Goal: Navigation & Orientation: Find specific page/section

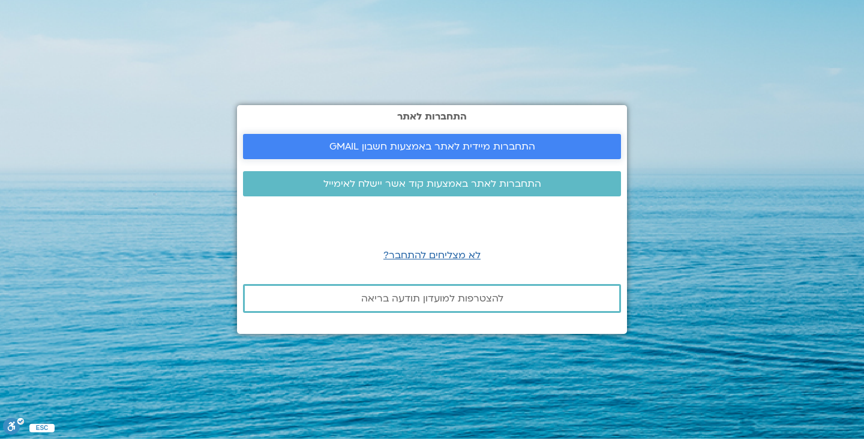
click at [471, 137] on link "התחברות מיידית לאתר באמצעות חשבון GMAIL" at bounding box center [432, 146] width 378 height 25
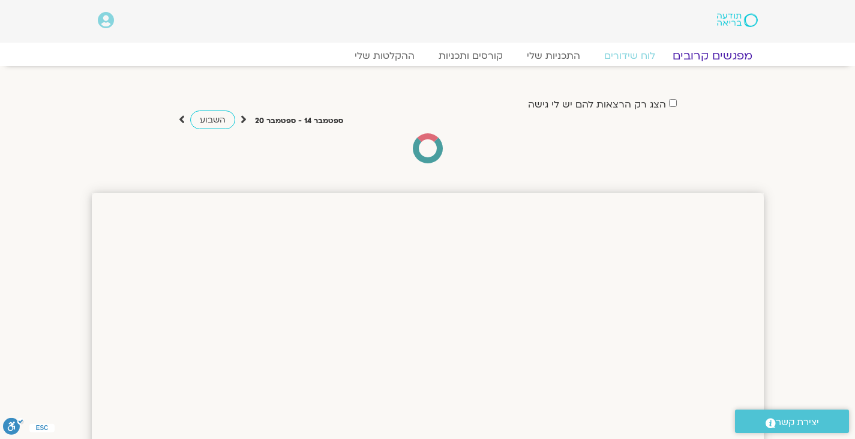
click at [714, 59] on link "מפגשים קרובים" at bounding box center [712, 56] width 109 height 14
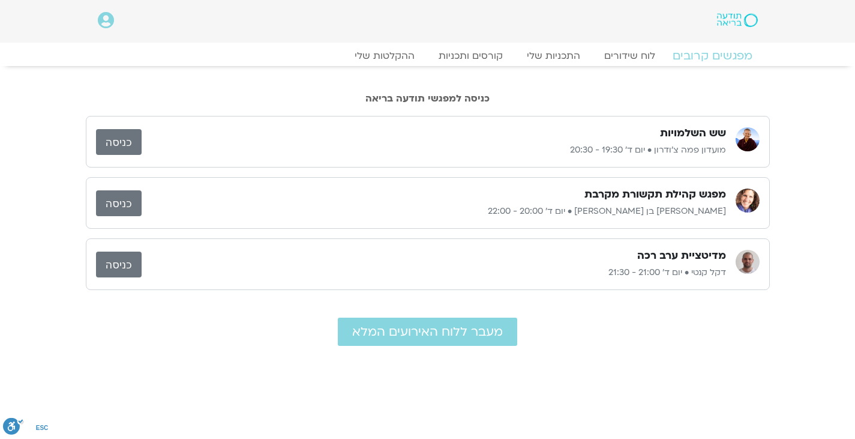
click at [714, 53] on link "מפגשים קרובים" at bounding box center [712, 56] width 109 height 14
click at [131, 201] on link "כניסה" at bounding box center [119, 203] width 46 height 26
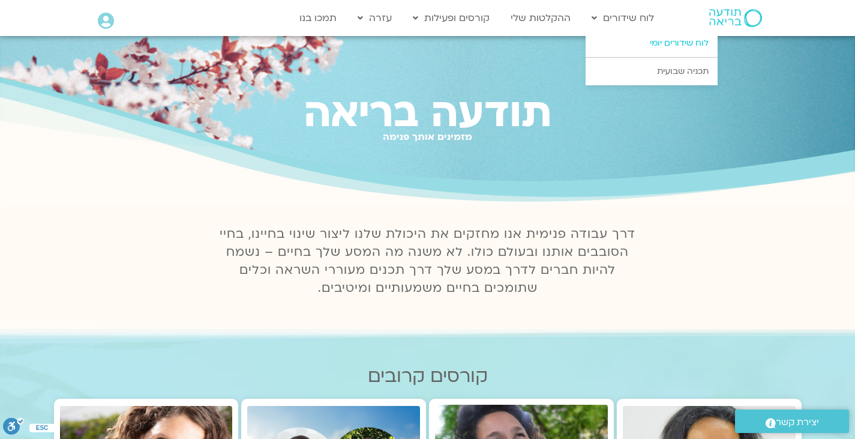
click at [655, 39] on link "לוח שידורים יומי" at bounding box center [652, 43] width 132 height 28
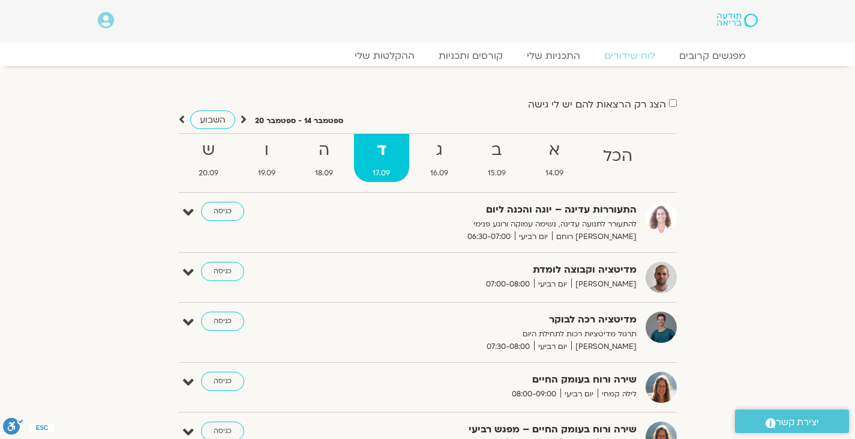
click at [730, 47] on div "מפגשים קרובים לוח שידורים התכניות שלי קורסים ותכניות ההקלטות שלי מפגשים קרובים …" at bounding box center [428, 54] width 684 height 23
click at [475, 329] on p "תרגול מדיטציות רכות לתחילת היום" at bounding box center [490, 334] width 294 height 13
click at [695, 59] on link "מפגשים קרובים" at bounding box center [712, 56] width 109 height 14
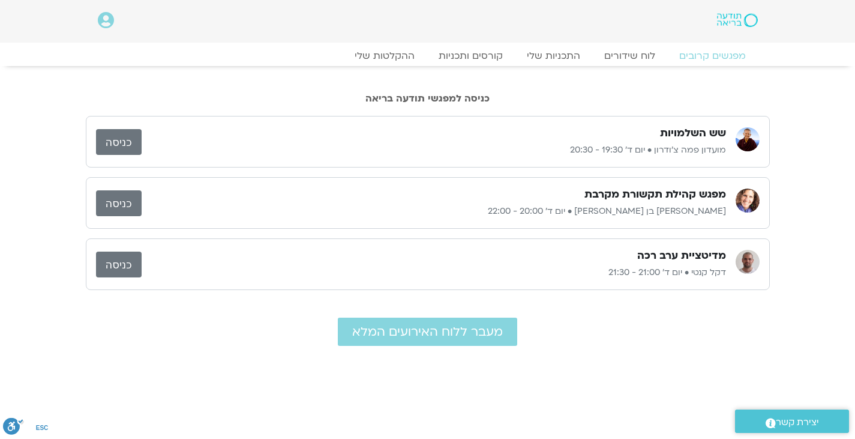
click at [121, 203] on link "כניסה" at bounding box center [119, 203] width 46 height 26
click at [124, 202] on link "כניסה" at bounding box center [119, 203] width 46 height 26
